Goal: Use online tool/utility: Utilize a website feature to perform a specific function

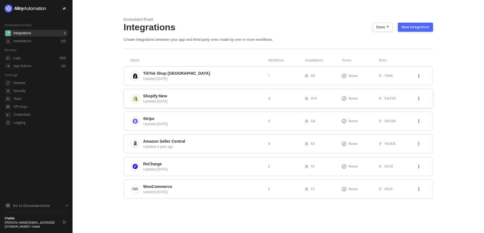
click at [151, 97] on span "Shopify:New" at bounding box center [155, 96] width 24 height 6
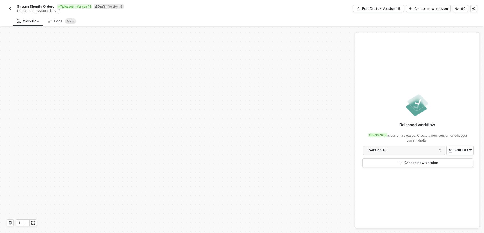
scroll to position [235, 0]
click at [47, 18] on div "Logs 99+" at bounding box center [62, 21] width 37 height 10
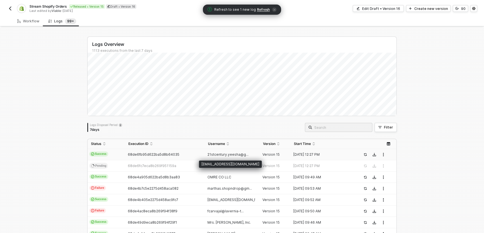
click at [221, 165] on div "21stcentury.yeesha@gmail.com" at bounding box center [230, 164] width 63 height 7
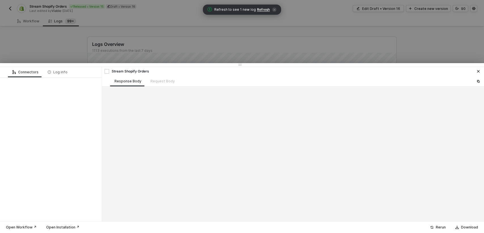
click at [221, 166] on div at bounding box center [292, 154] width 377 height 130
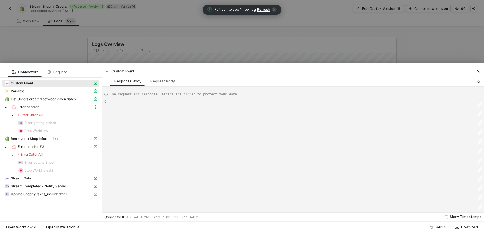
type textarea "{ "json": { "startDate": "2024-10-01T00:00:00.000Z", "endDate": "2025-10-02T00:…"
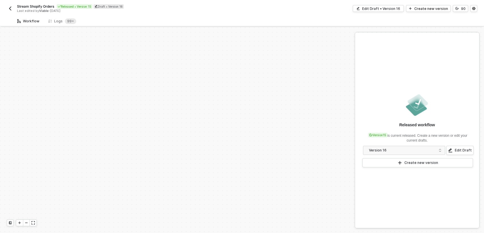
scroll to position [235, 0]
click at [50, 19] on icon at bounding box center [49, 21] width 3 height 5
